Goal: Task Accomplishment & Management: Manage account settings

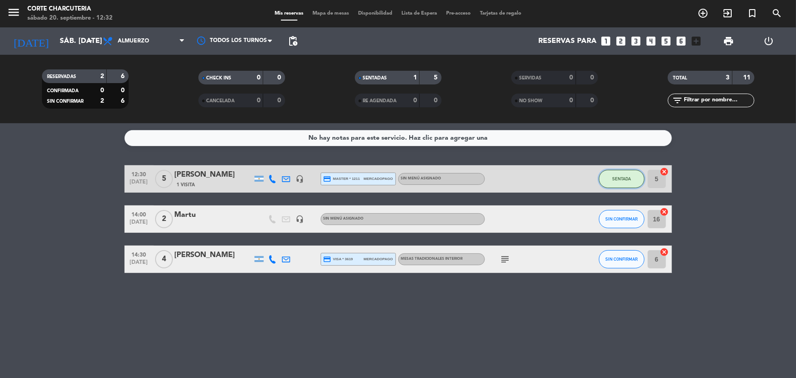
click at [625, 180] on span "SENTADA" at bounding box center [622, 178] width 19 height 5
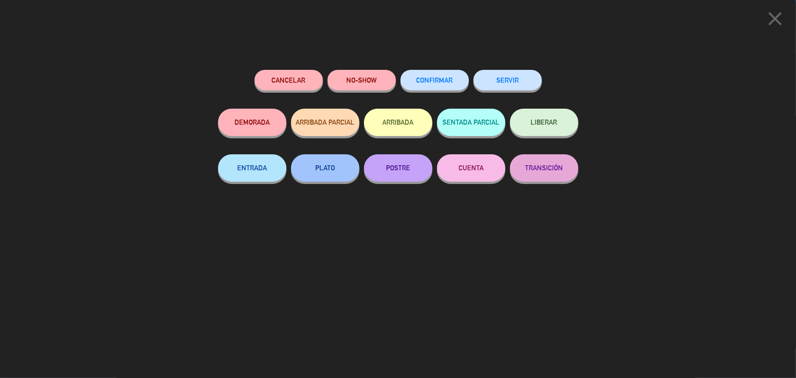
click at [505, 73] on button "SERVIR" at bounding box center [508, 80] width 68 height 21
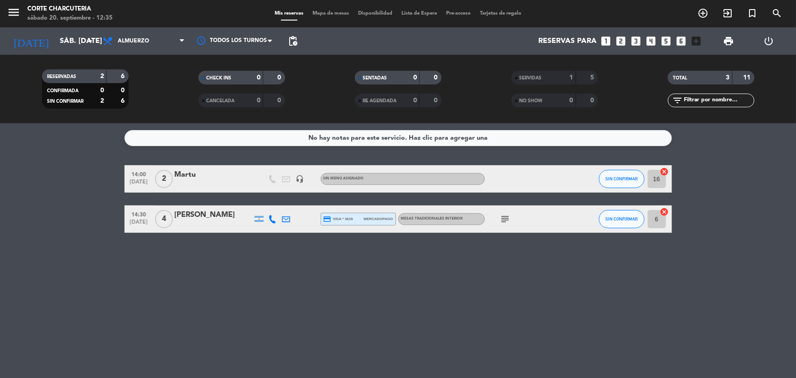
click at [639, 43] on icon "looks_3" at bounding box center [636, 41] width 12 height 12
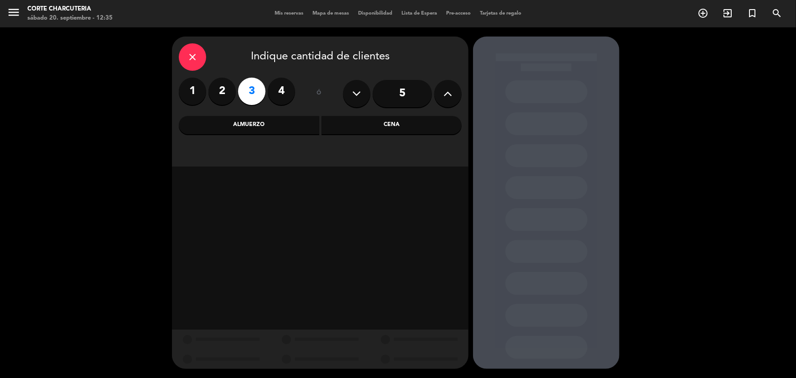
click at [299, 123] on div "Almuerzo" at bounding box center [249, 125] width 141 height 18
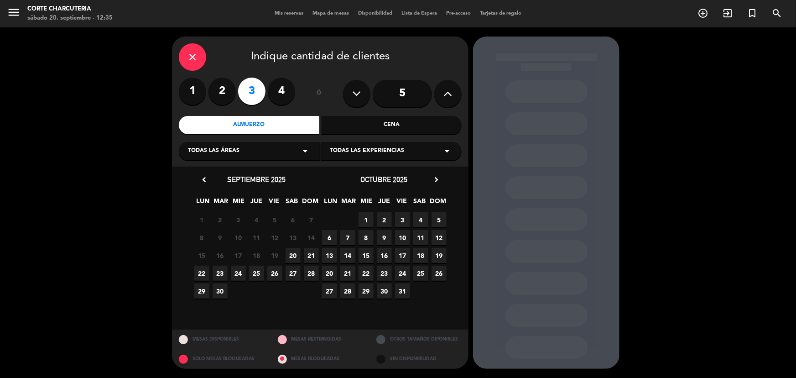
click at [294, 251] on span "20" at bounding box center [293, 255] width 15 height 15
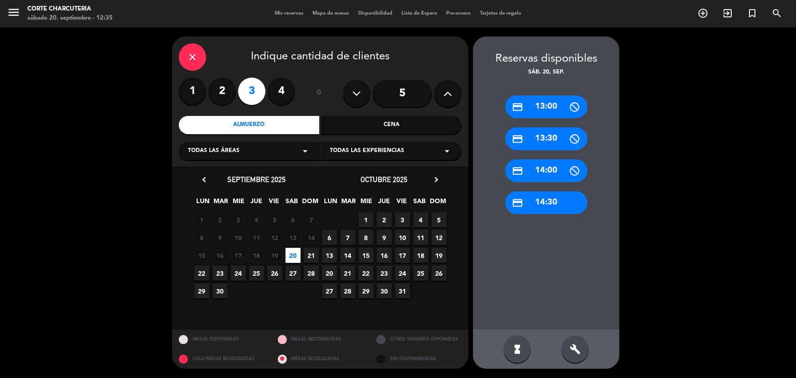
click at [564, 109] on div "credit_card 13:00" at bounding box center [547, 106] width 82 height 23
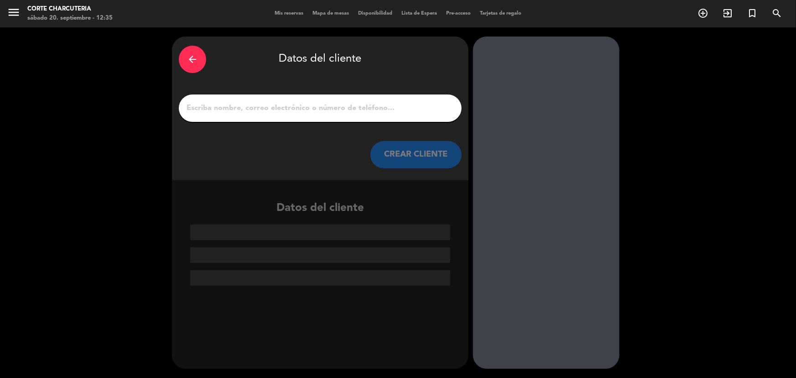
click at [369, 114] on input "1" at bounding box center [320, 108] width 269 height 13
paste input "[PERSON_NAME]"
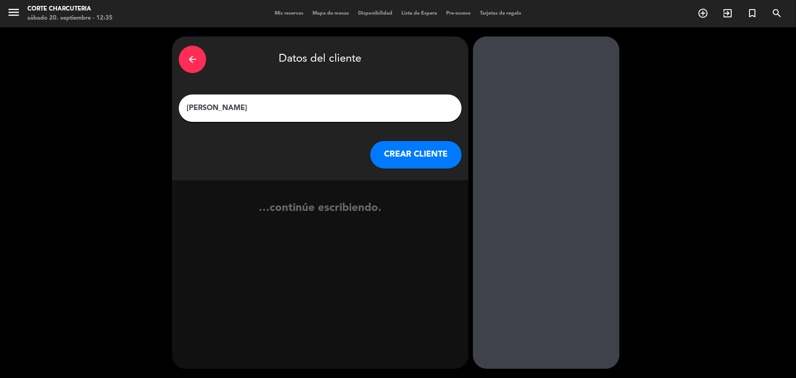
click at [190, 110] on input "[PERSON_NAME]" at bounding box center [320, 108] width 269 height 13
type input "[PERSON_NAME]"
click at [408, 162] on button "CREAR CLIENTE" at bounding box center [416, 154] width 91 height 27
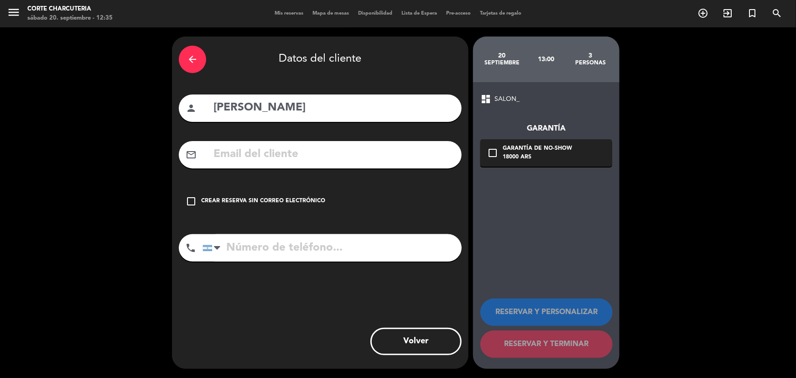
click at [271, 236] on input "tel" at bounding box center [332, 247] width 259 height 27
paste input "[PHONE_NUMBER]"
type input "[PHONE_NUMBER]"
click at [256, 159] on input "text" at bounding box center [334, 154] width 242 height 19
paste input "[EMAIL_ADDRESS][DOMAIN_NAME]"
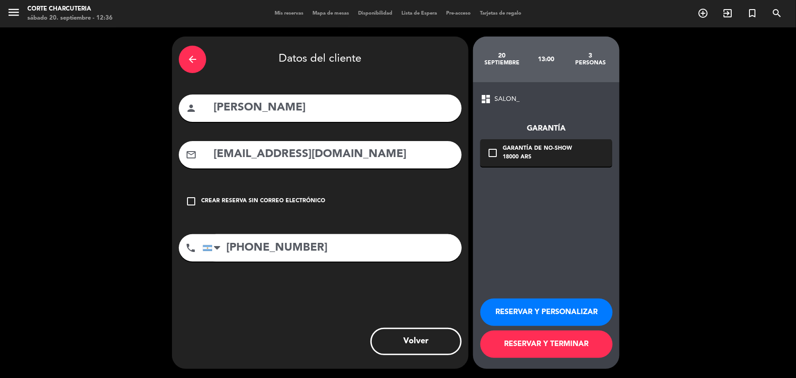
type input "[EMAIL_ADDRESS][DOMAIN_NAME]"
click at [492, 151] on icon "check_box_outline_blank" at bounding box center [492, 152] width 11 height 11
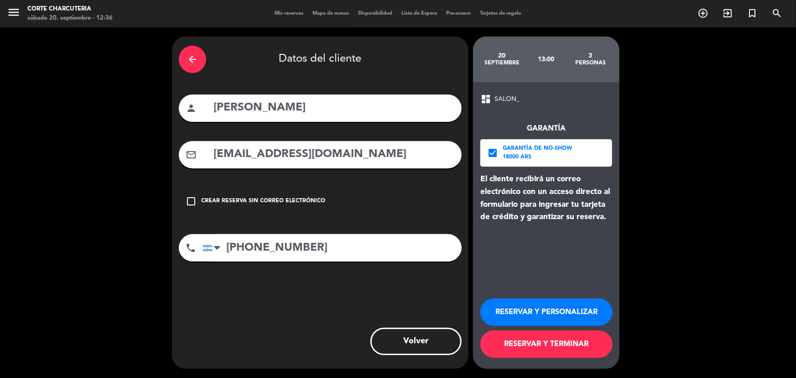
click at [495, 151] on icon "check_box" at bounding box center [492, 152] width 11 height 11
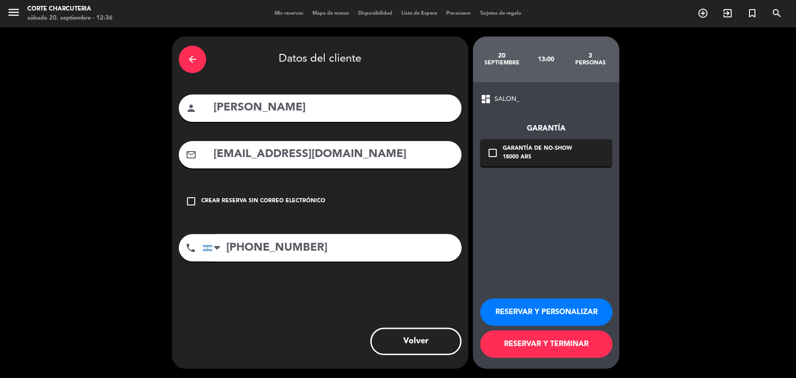
click at [526, 341] on button "RESERVAR Y TERMINAR" at bounding box center [547, 343] width 132 height 27
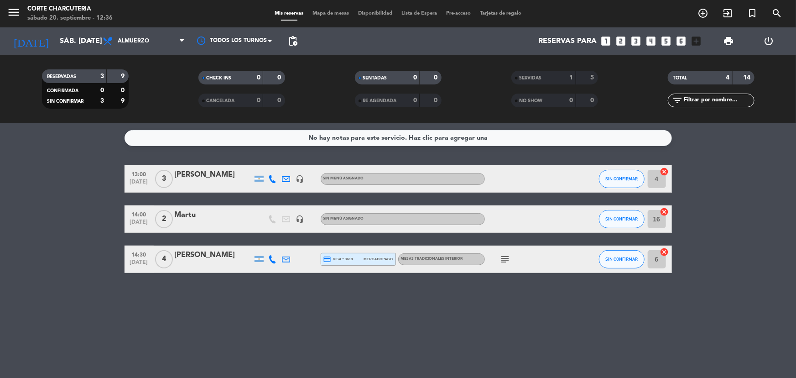
click at [666, 253] on icon "cancel" at bounding box center [664, 251] width 9 height 9
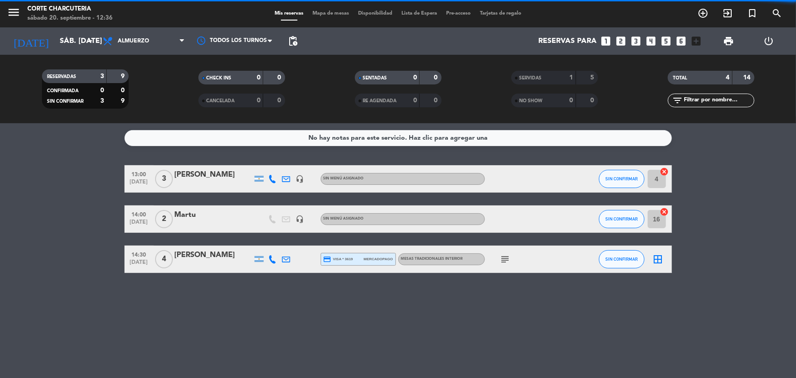
click at [664, 172] on icon "cancel" at bounding box center [664, 171] width 9 height 9
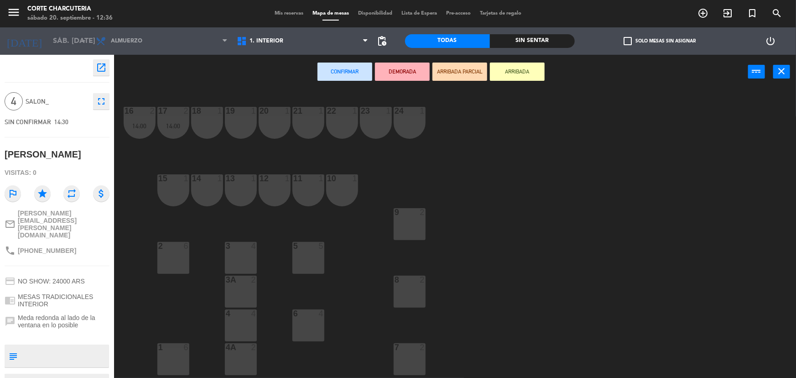
click at [307, 317] on div at bounding box center [308, 313] width 15 height 8
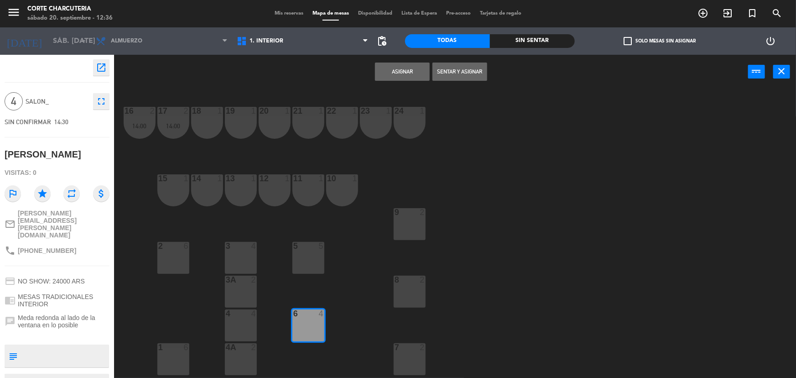
click at [419, 73] on button "Asignar" at bounding box center [402, 72] width 55 height 18
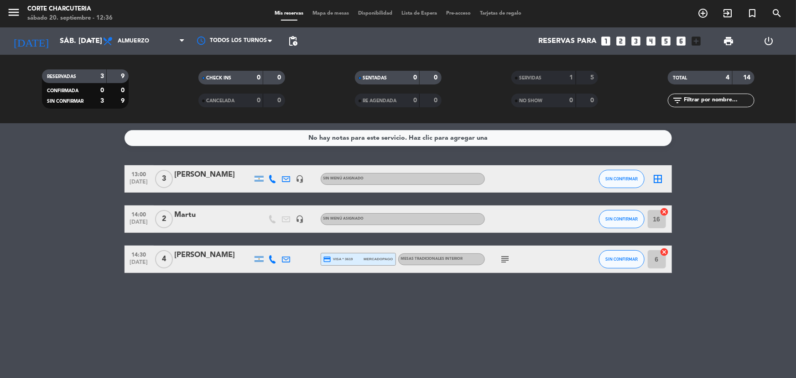
click at [656, 180] on icon "border_all" at bounding box center [658, 178] width 11 height 11
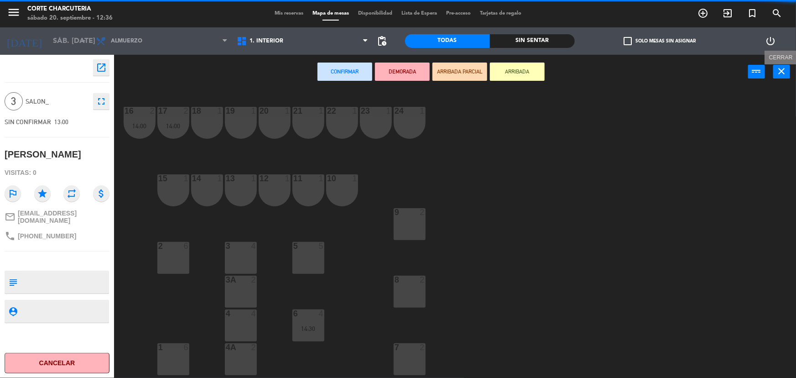
click at [776, 70] on button "close" at bounding box center [782, 72] width 17 height 14
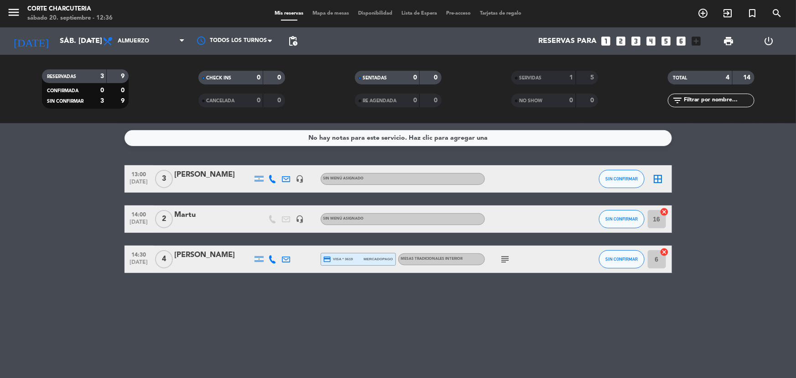
click at [664, 252] on icon "cancel" at bounding box center [664, 251] width 9 height 9
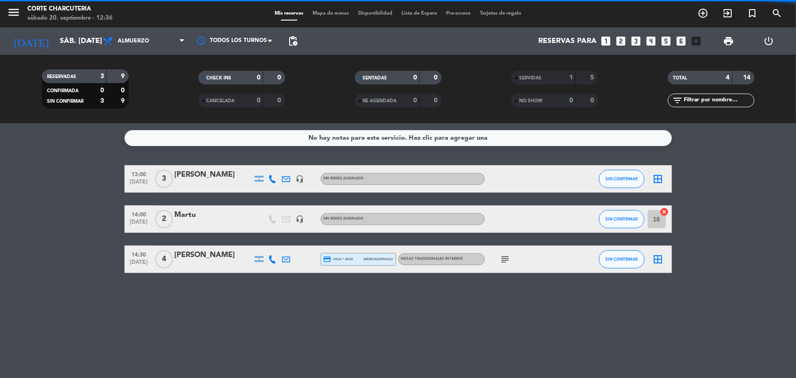
click at [656, 257] on icon "border_all" at bounding box center [658, 259] width 11 height 11
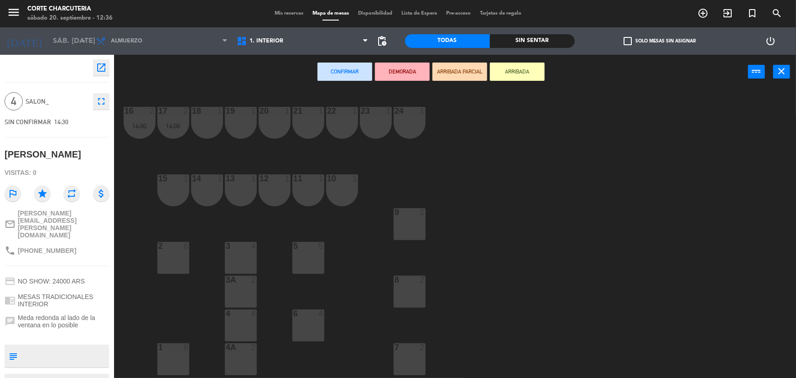
click at [301, 253] on div "5 5" at bounding box center [309, 258] width 32 height 32
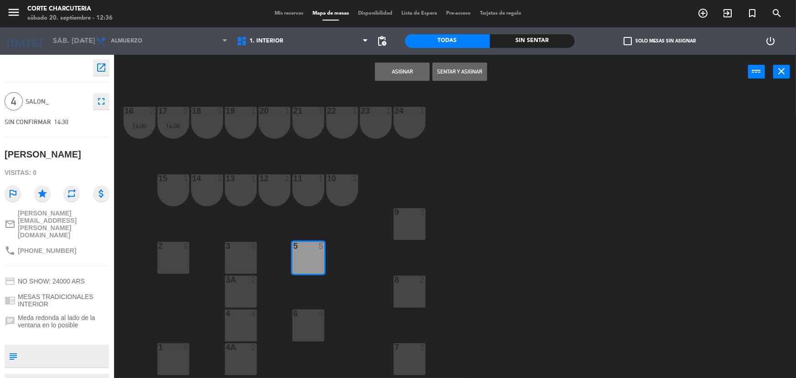
click at [444, 74] on button "Sentar y Asignar" at bounding box center [460, 72] width 55 height 18
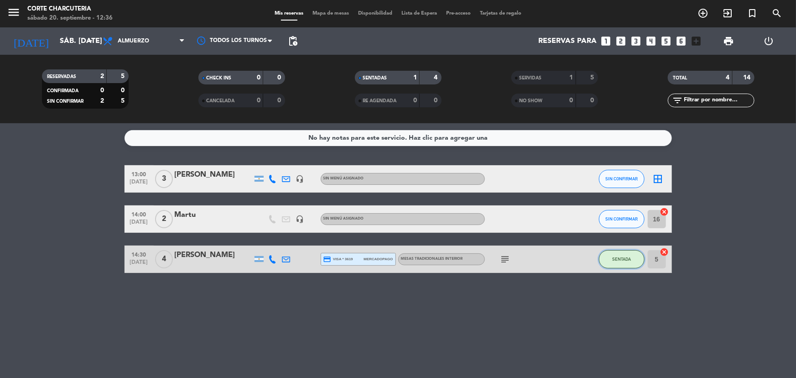
click at [619, 266] on button "SENTADA" at bounding box center [622, 259] width 46 height 18
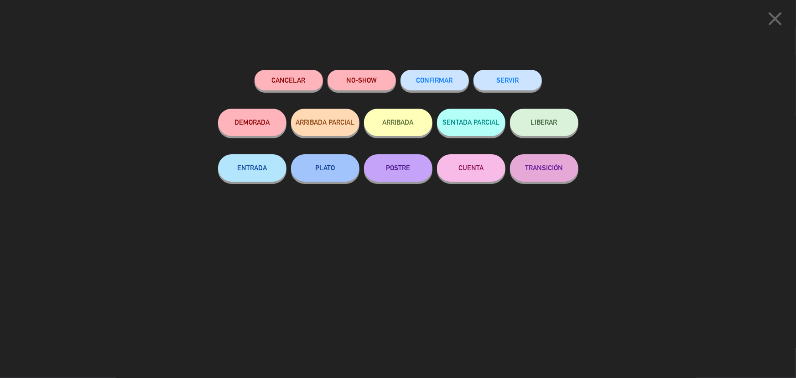
click at [784, 15] on icon "close" at bounding box center [775, 18] width 23 height 23
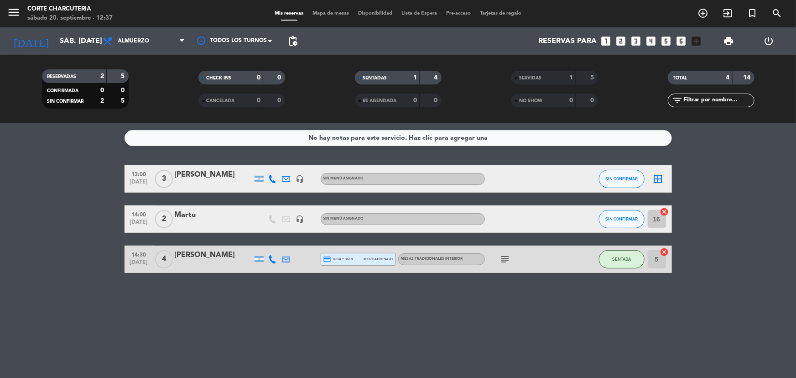
click at [656, 176] on icon "border_all" at bounding box center [658, 178] width 11 height 11
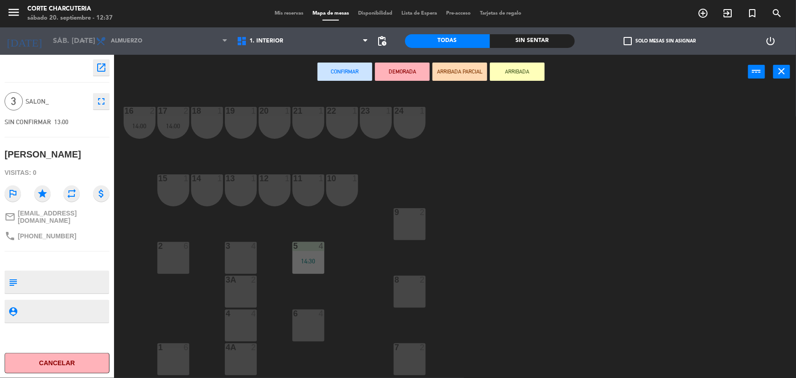
click at [316, 325] on div "6 4" at bounding box center [309, 325] width 32 height 32
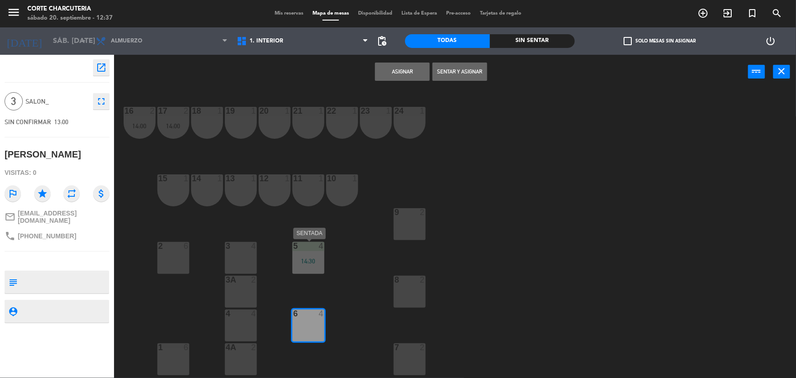
click at [310, 258] on div "14:30" at bounding box center [309, 261] width 32 height 6
click at [320, 314] on div "4" at bounding box center [321, 313] width 5 height 8
drag, startPoint x: 318, startPoint y: 259, endPoint x: 316, endPoint y: 295, distance: 36.1
click at [317, 259] on div "14:30" at bounding box center [309, 261] width 32 height 6
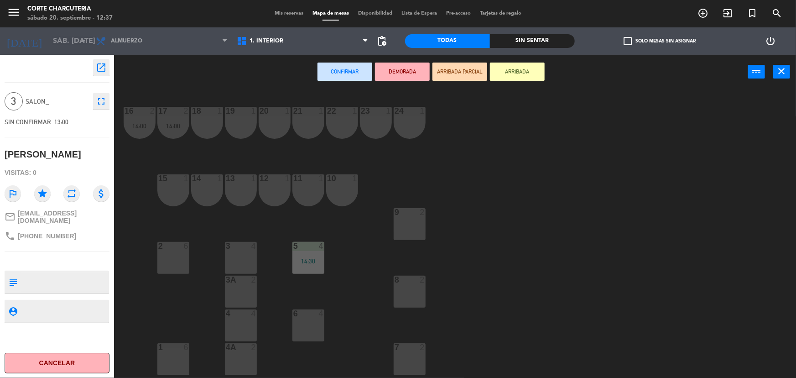
click at [314, 311] on div at bounding box center [308, 313] width 15 height 8
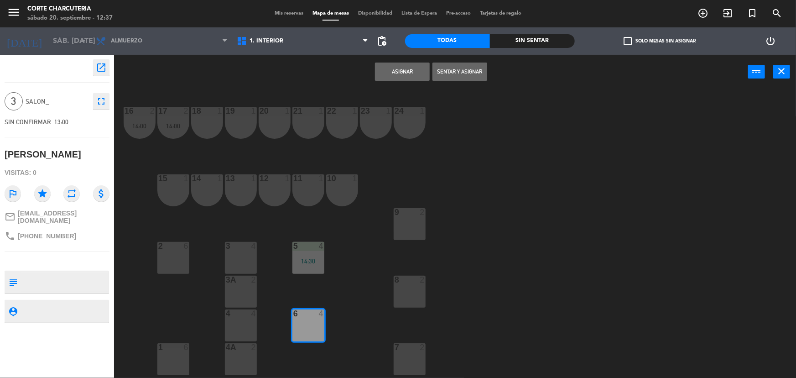
click at [414, 73] on button "Asignar" at bounding box center [402, 72] width 55 height 18
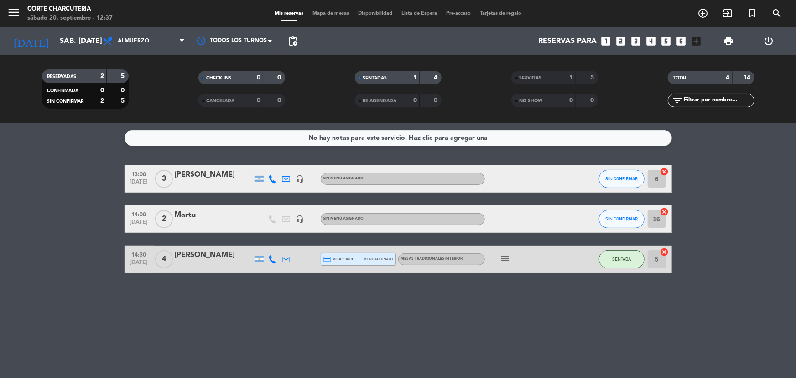
click at [663, 254] on icon "cancel" at bounding box center [664, 251] width 9 height 9
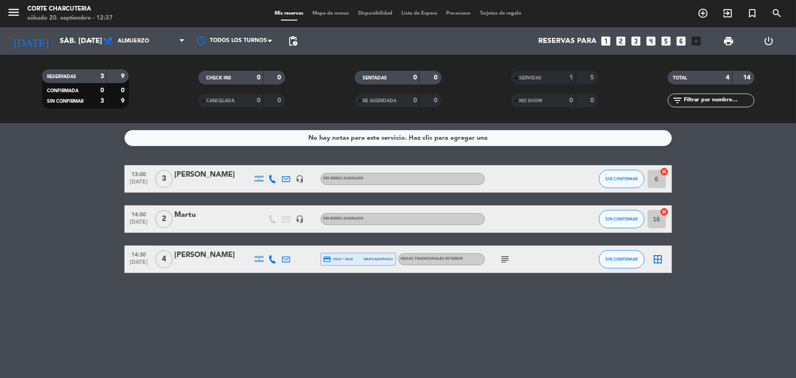
click at [657, 260] on icon "border_all" at bounding box center [658, 259] width 11 height 11
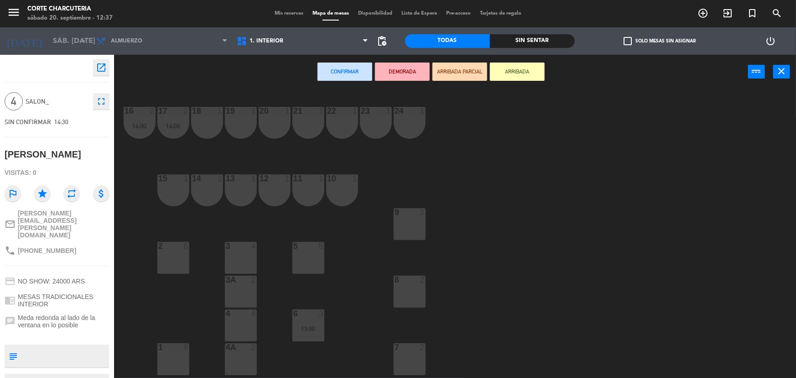
click at [307, 267] on div "5 5" at bounding box center [309, 258] width 32 height 32
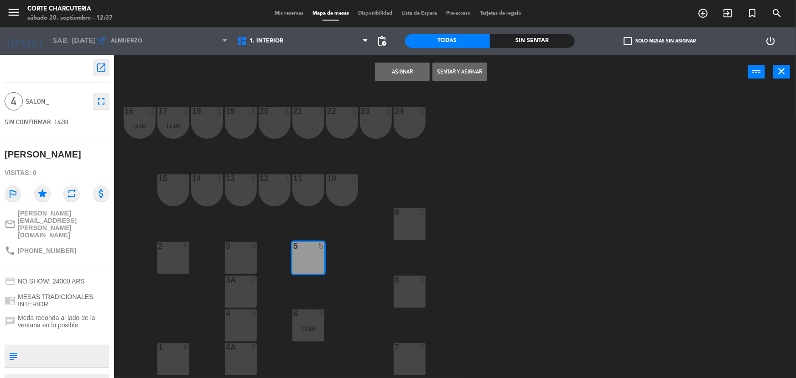
click at [390, 77] on button "Asignar" at bounding box center [402, 72] width 55 height 18
